Goal: Information Seeking & Learning: Learn about a topic

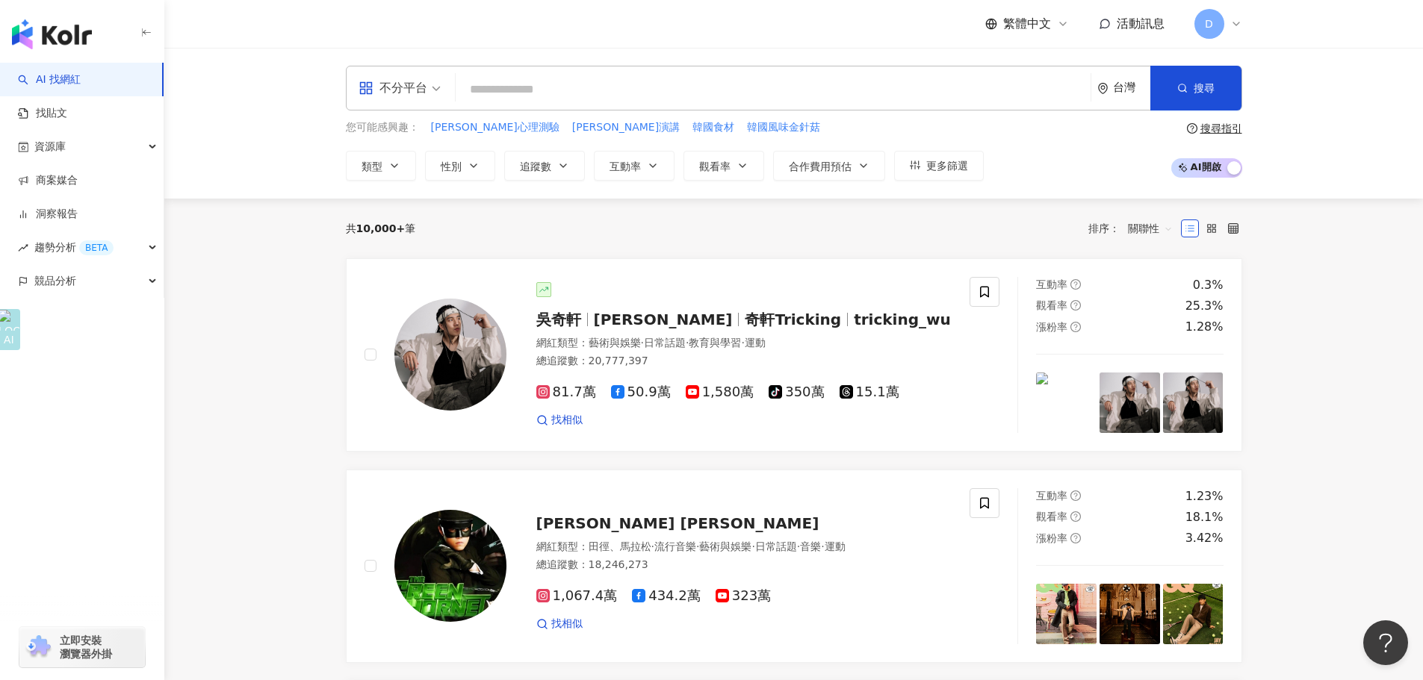
click at [855, 91] on input "search" at bounding box center [773, 89] width 623 height 28
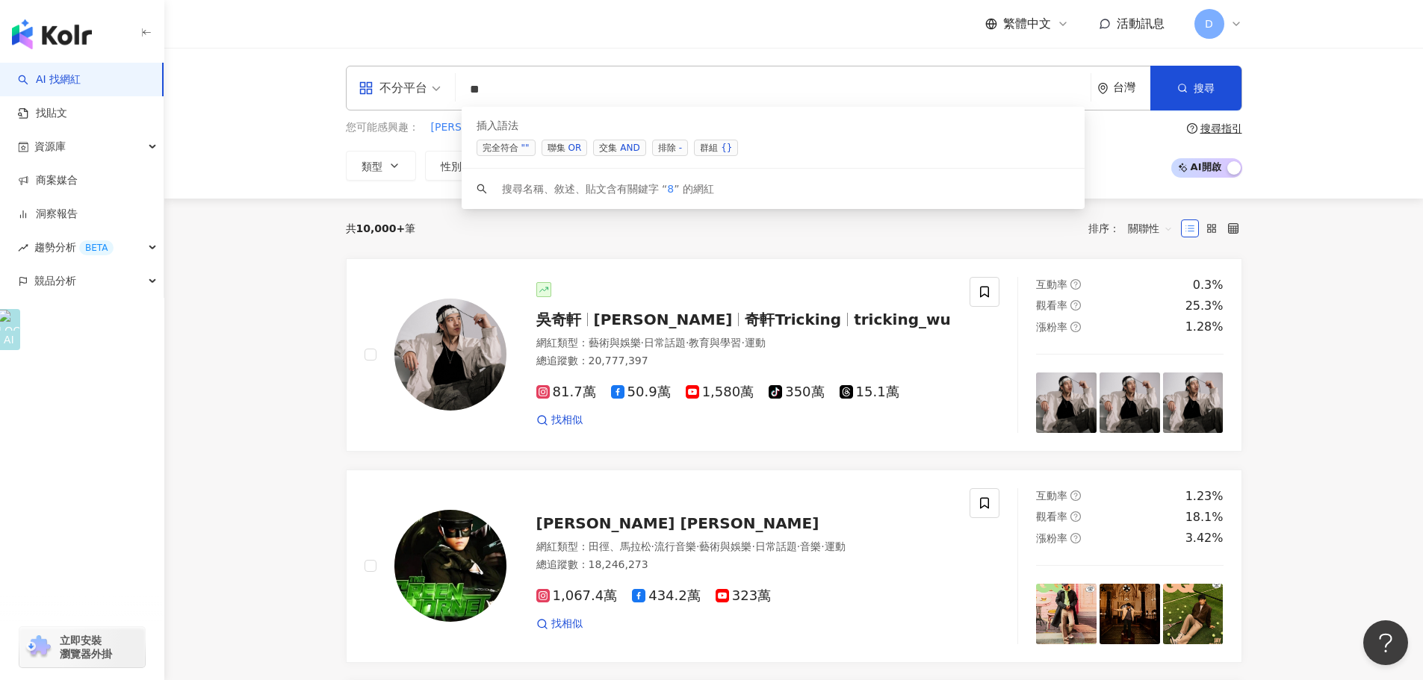
type input "*"
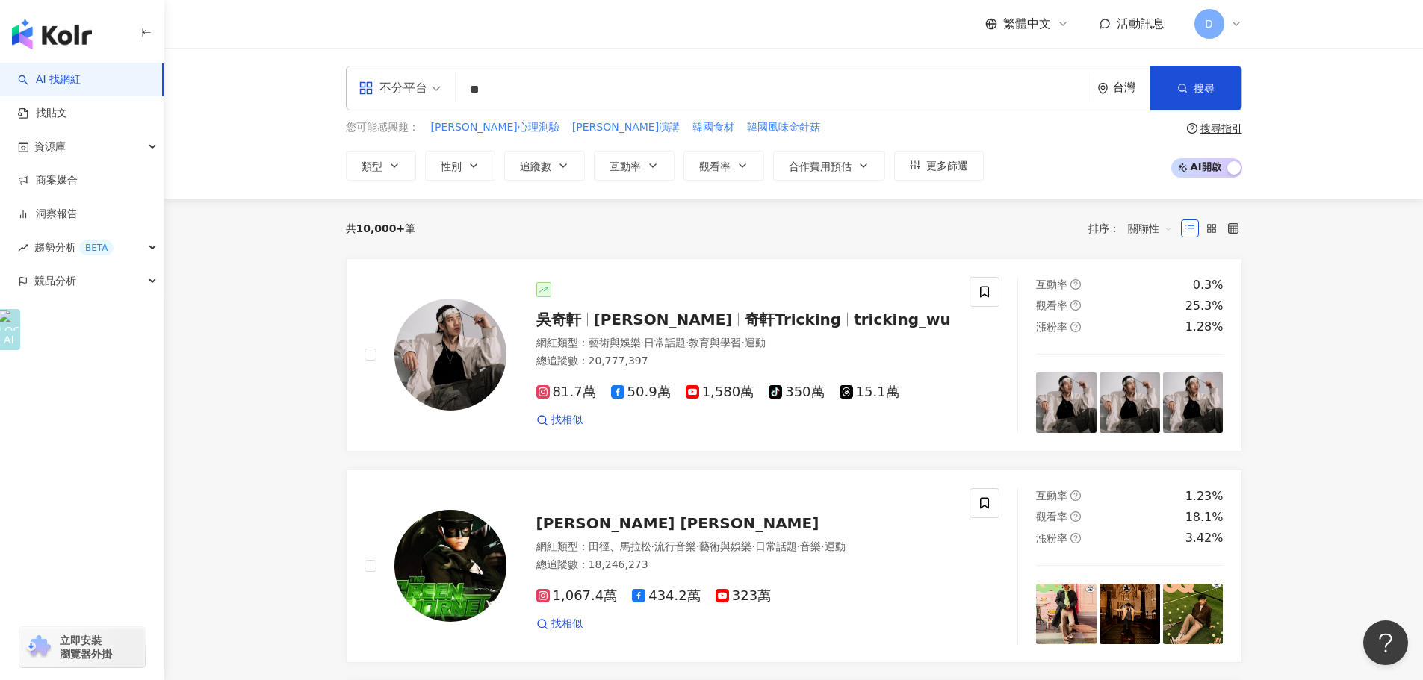
type input "**"
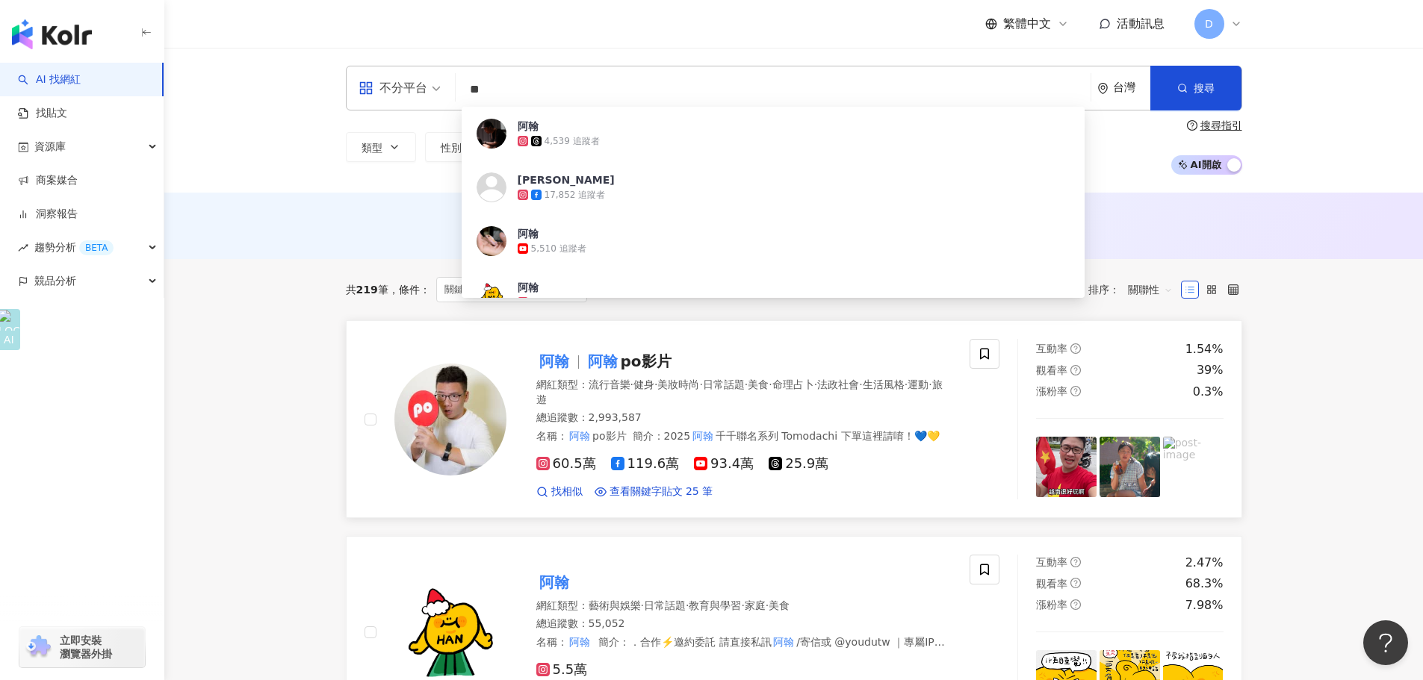
click at [594, 359] on mark "阿翰" at bounding box center [603, 362] width 36 height 24
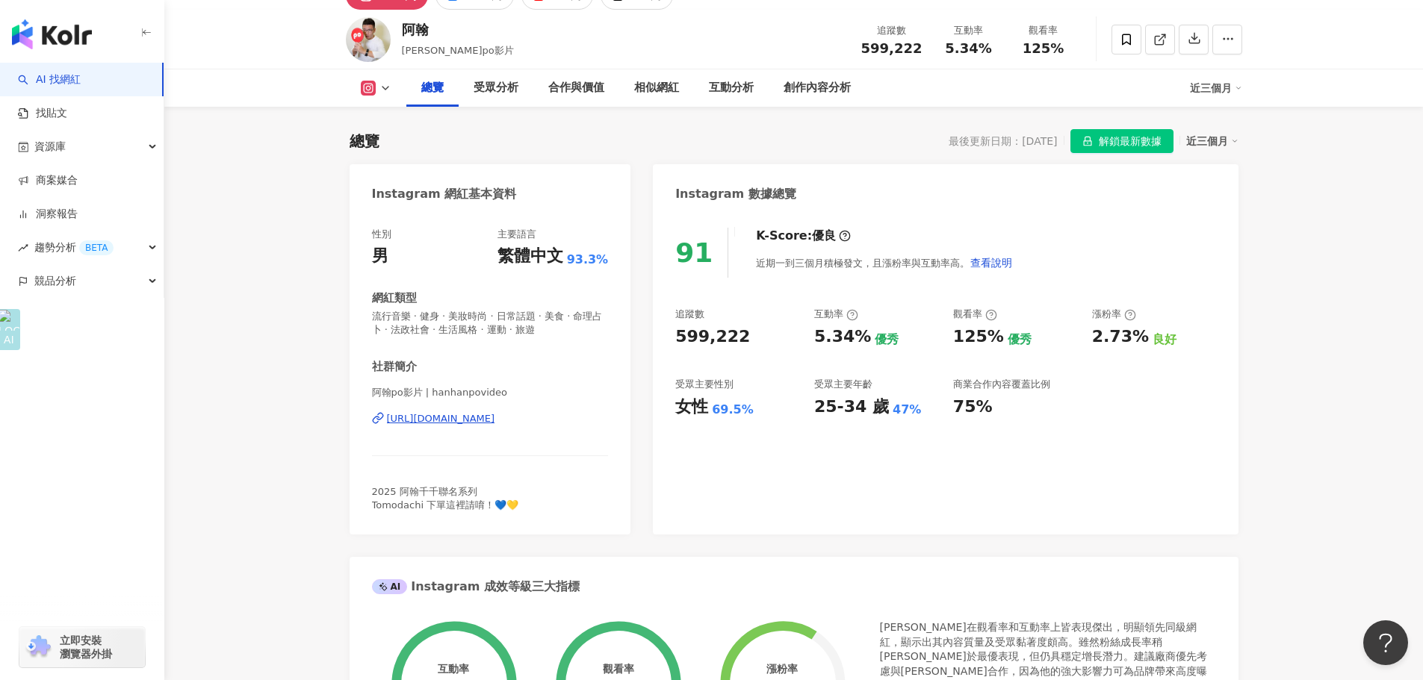
scroll to position [224, 0]
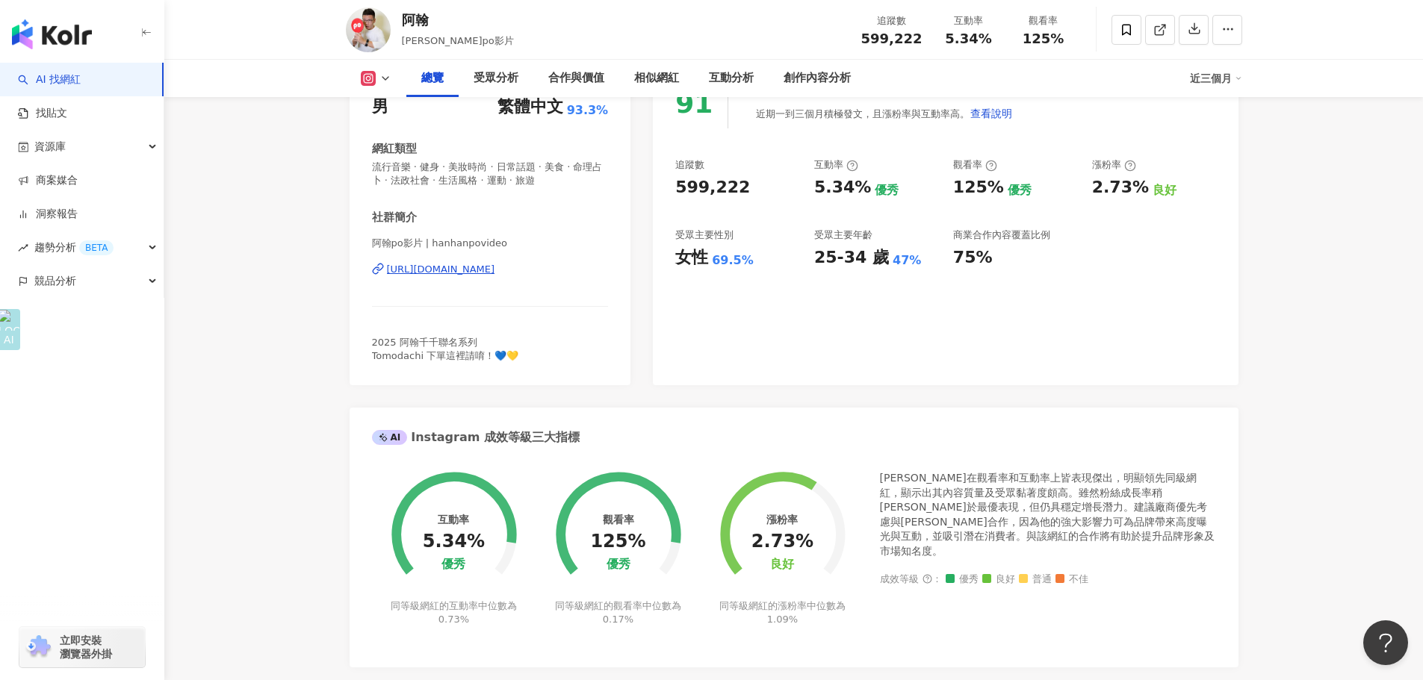
click at [958, 482] on div "[PERSON_NAME]在觀看率和互動率上皆表現傑出，明顯領先同級網紅，顯示出其內容質量及受眾黏著度頗高。雖然粉絲成長率稍[PERSON_NAME]於最優表…" at bounding box center [1048, 515] width 336 height 88
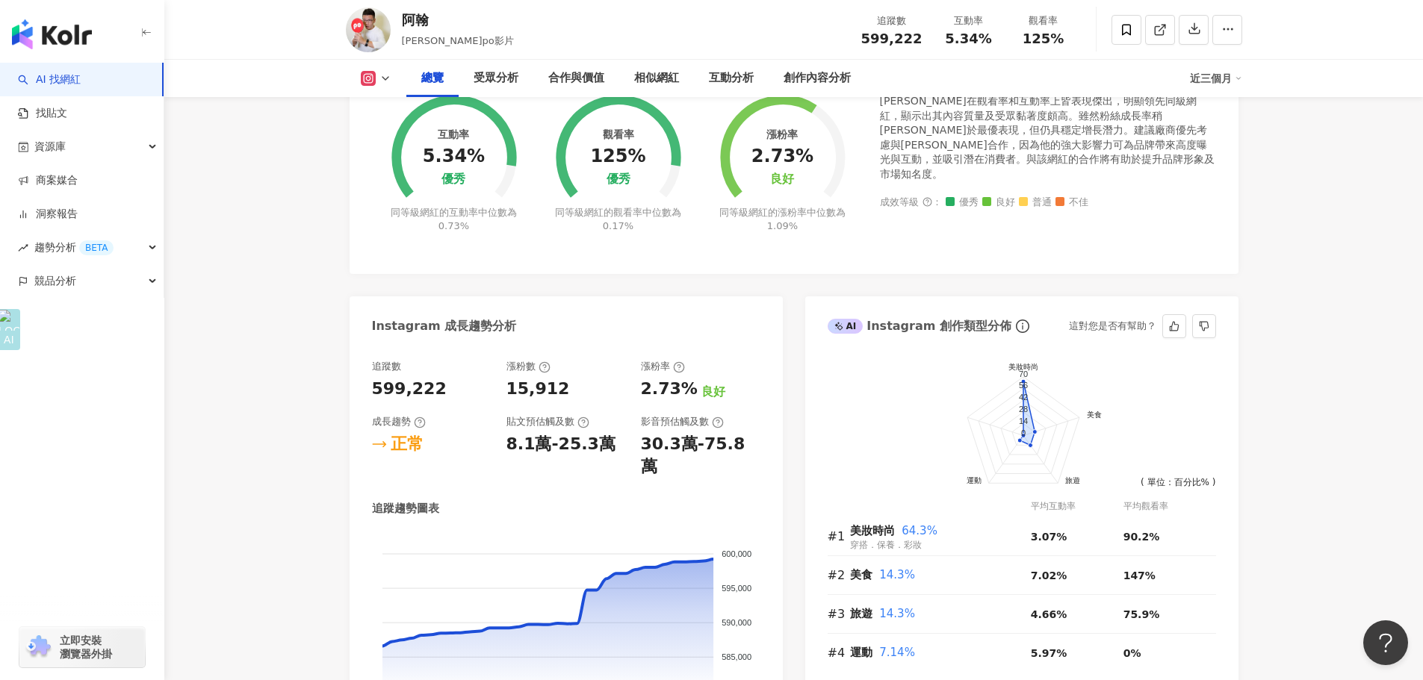
scroll to position [595, 0]
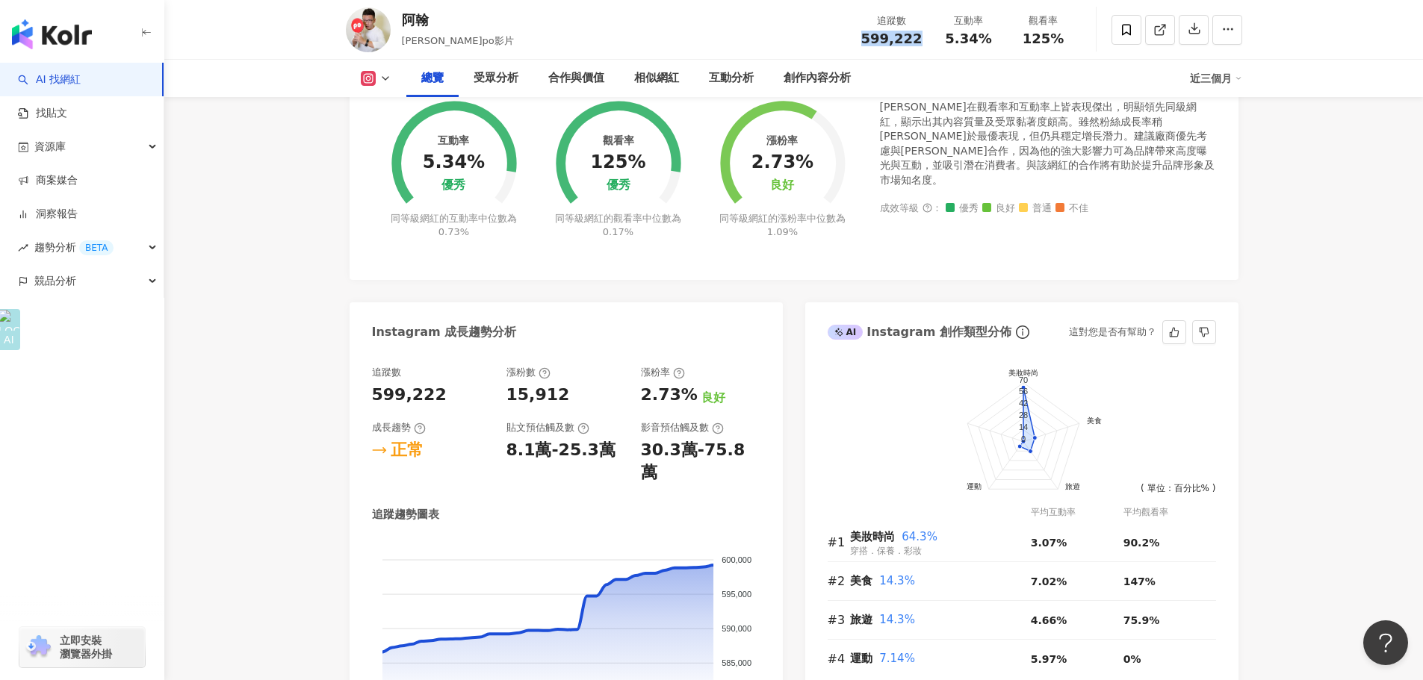
drag, startPoint x: 867, startPoint y: 40, endPoint x: 923, endPoint y: 43, distance: 56.1
click at [923, 43] on div "追蹤數 599,222" at bounding box center [891, 29] width 79 height 32
copy span "599,222"
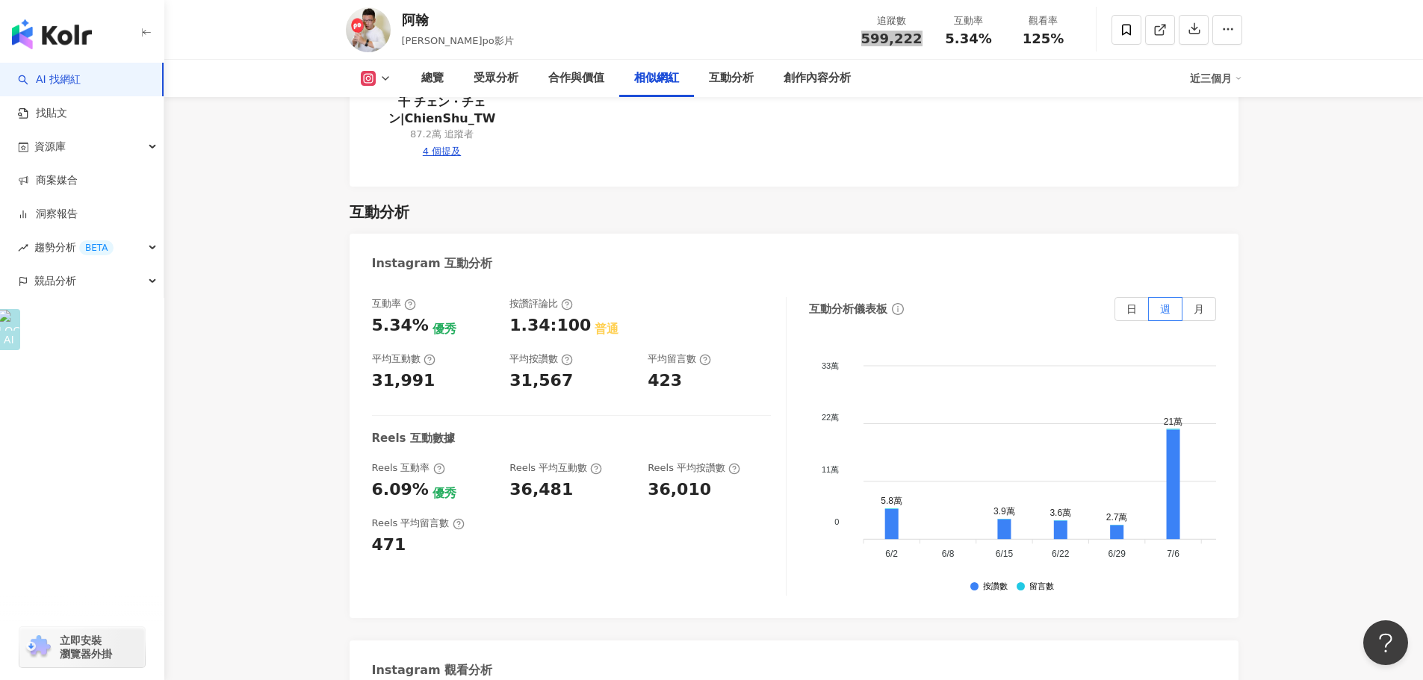
scroll to position [2913, 0]
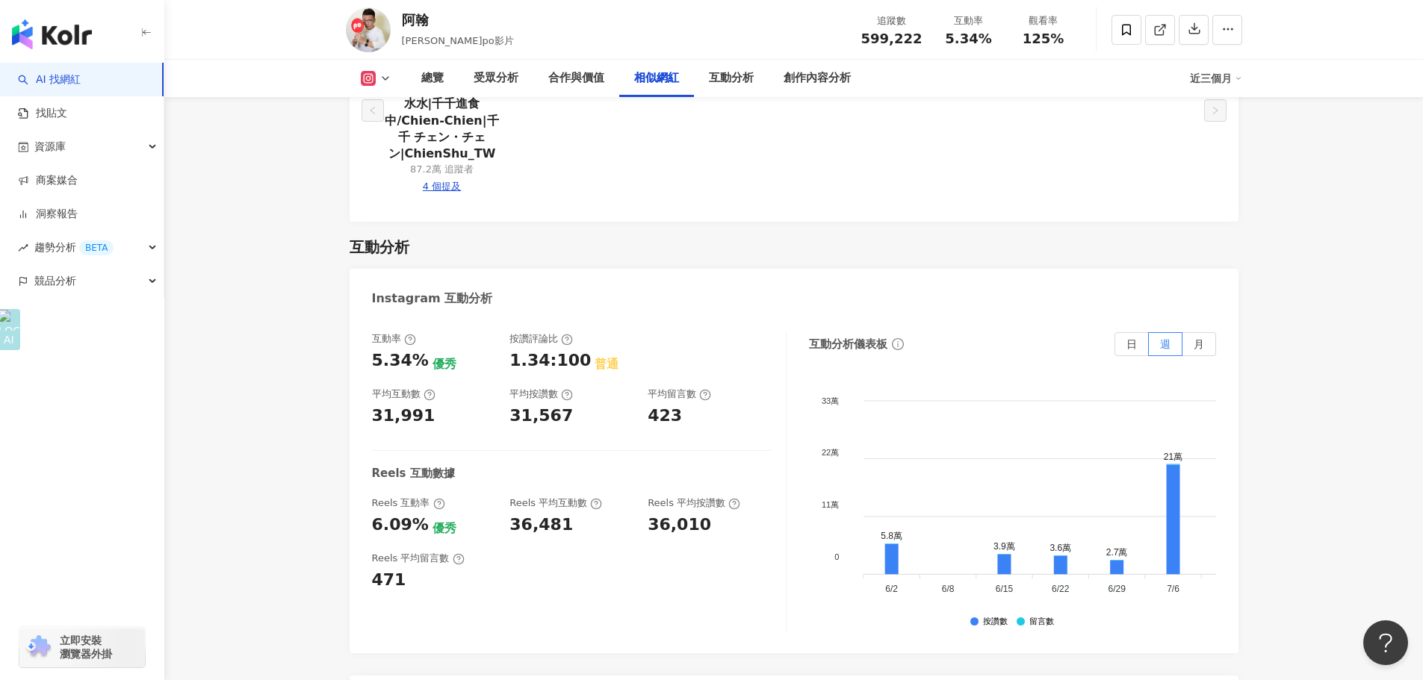
click at [711, 332] on div at bounding box center [709, 352] width 123 height 40
click at [547, 552] on div "Reels 平均留言數 471" at bounding box center [571, 572] width 399 height 40
drag, startPoint x: 510, startPoint y: 459, endPoint x: 568, endPoint y: 459, distance: 57.5
click at [568, 514] on div "36,481" at bounding box center [570, 525] width 123 height 23
copy div "36,481"
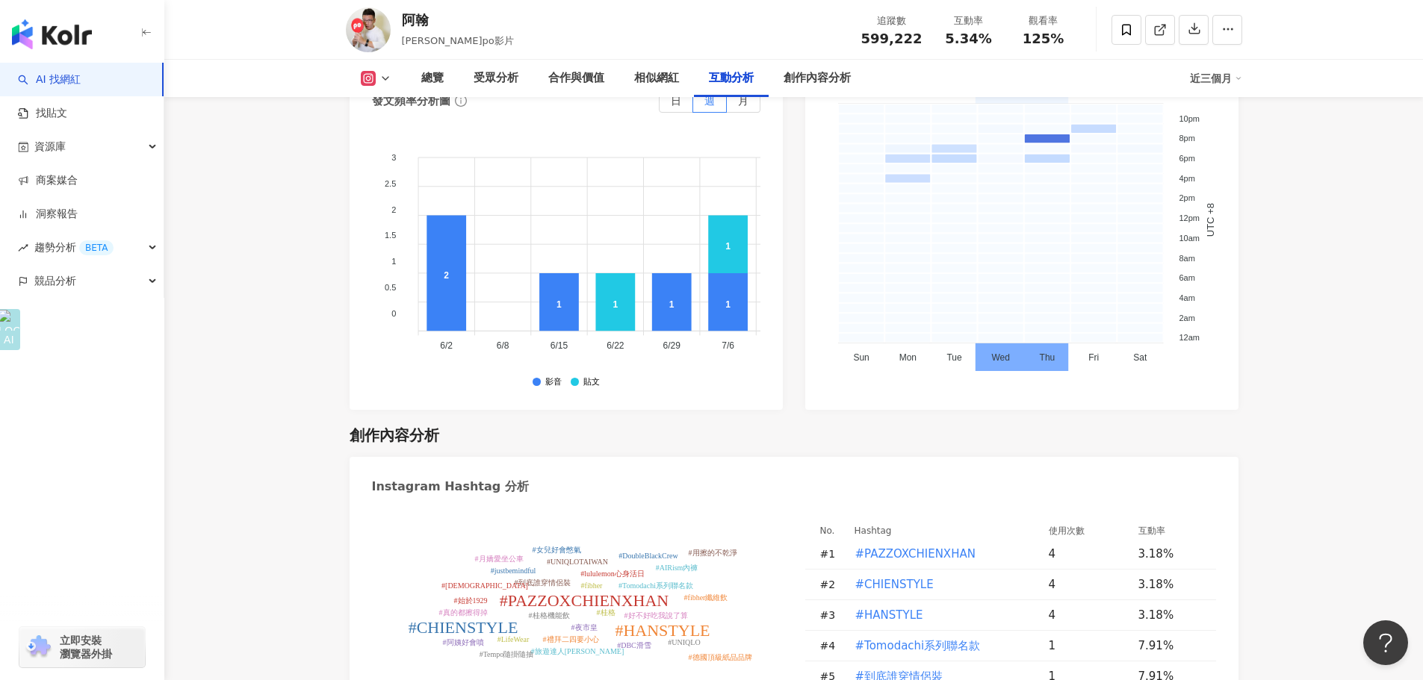
scroll to position [3511, 0]
